Goal: Information Seeking & Learning: Learn about a topic

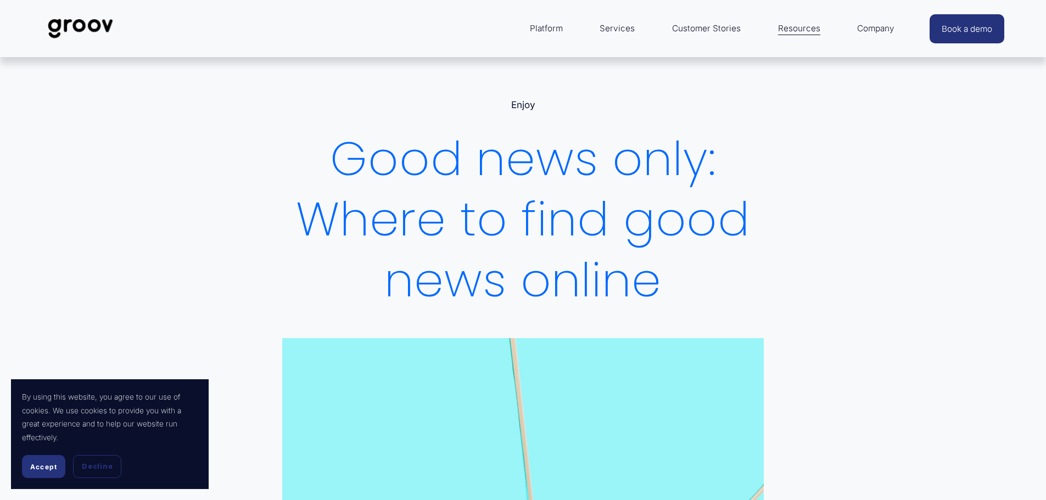
click at [40, 469] on span "Accept" at bounding box center [43, 467] width 27 height 8
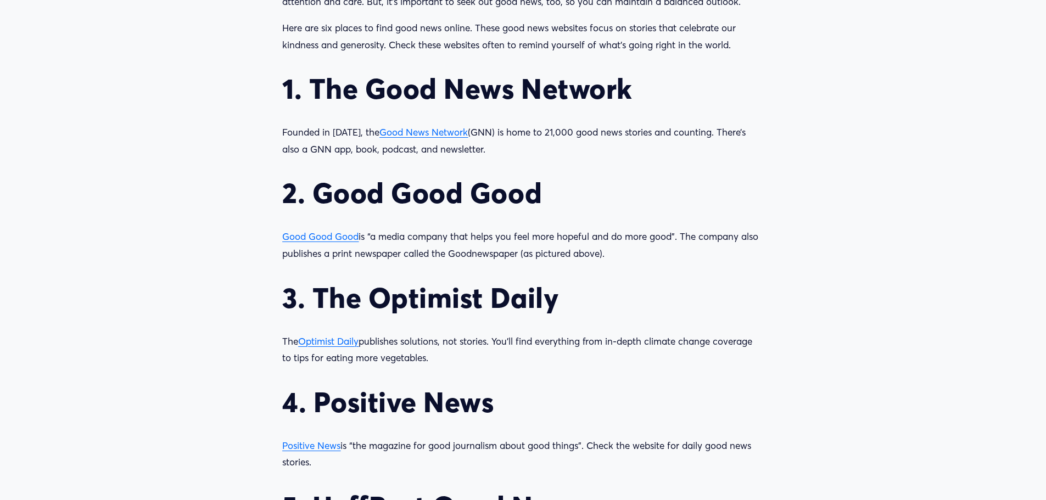
scroll to position [1098, 0]
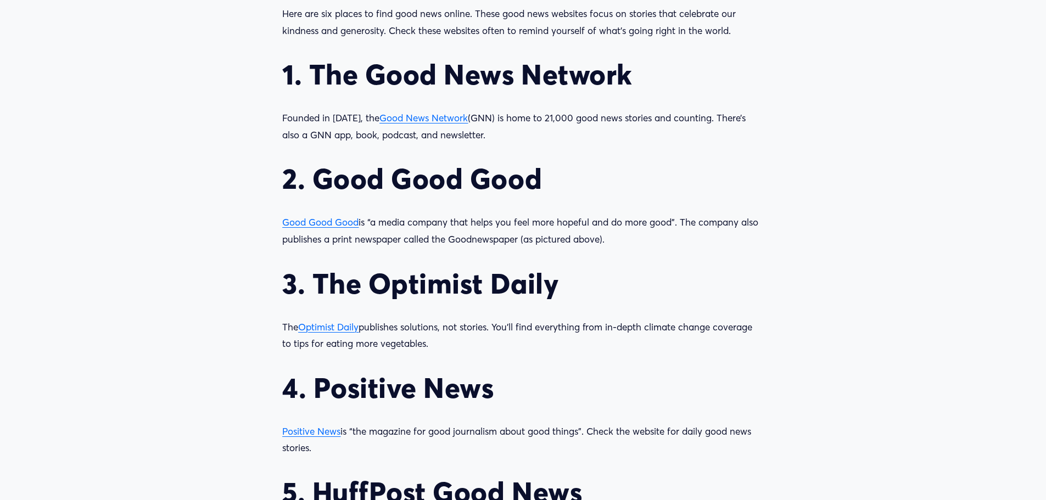
click at [328, 328] on span "Optimist Daily" at bounding box center [328, 327] width 60 height 12
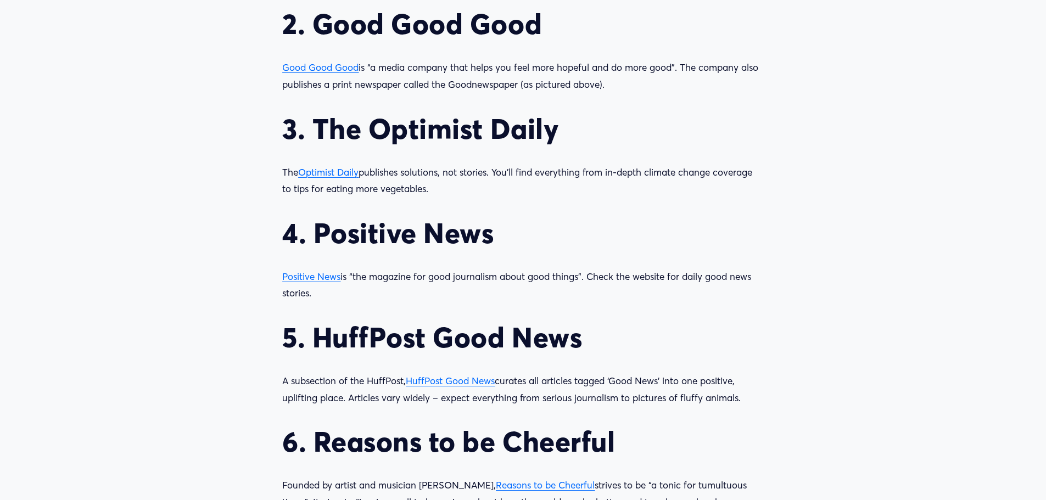
scroll to position [1373, 0]
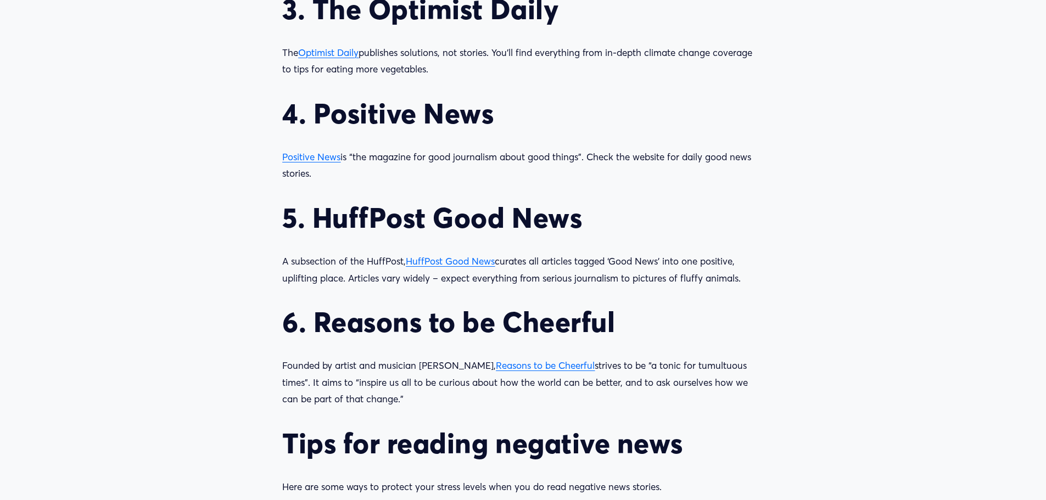
click at [456, 261] on span "HuffPost Good News" at bounding box center [450, 261] width 89 height 12
